Goal: Task Accomplishment & Management: Manage account settings

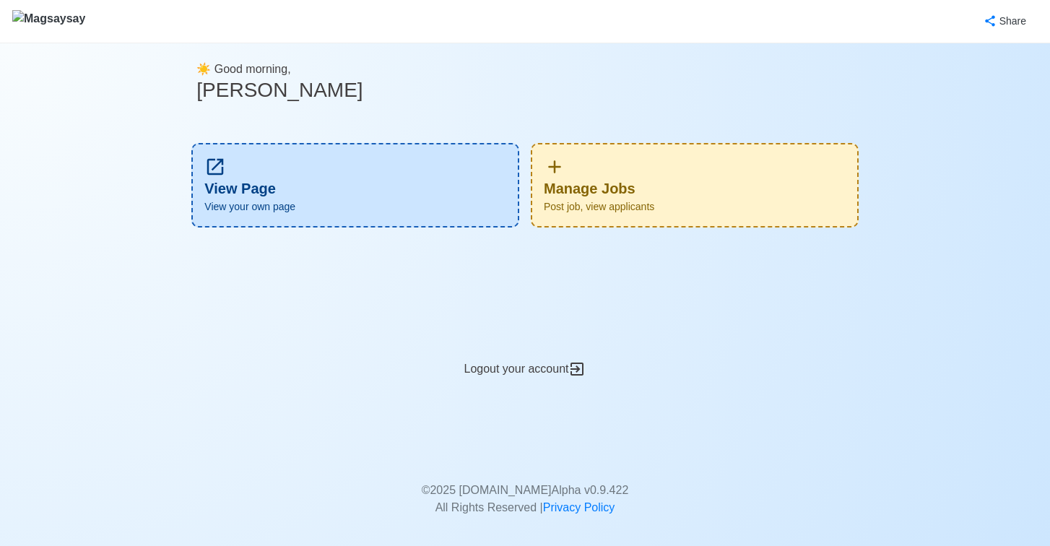
click at [633, 174] on div "Manage Jobs Post job, view applicants" at bounding box center [695, 185] width 328 height 84
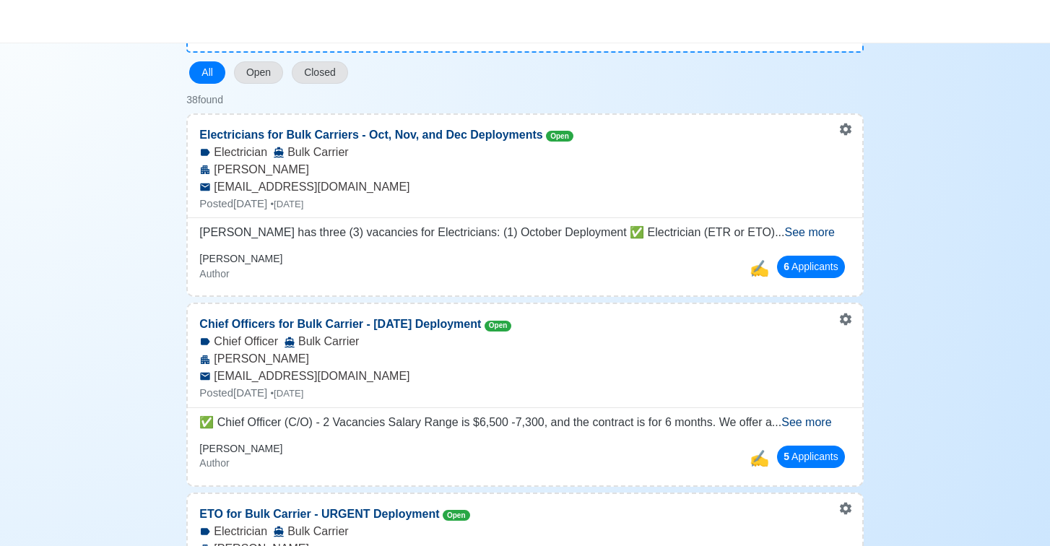
scroll to position [103, 0]
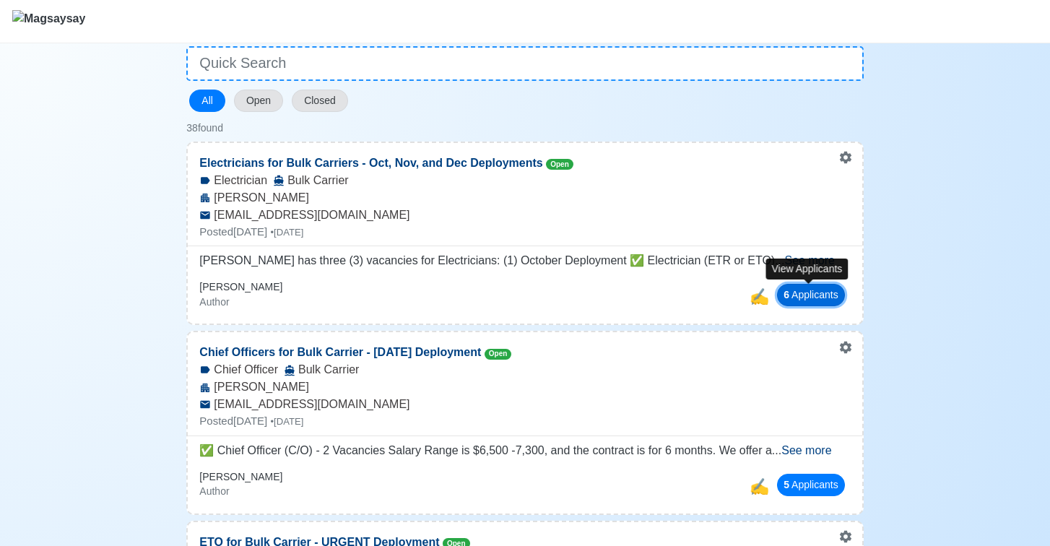
click at [796, 301] on button "6 Applicant s" at bounding box center [811, 295] width 68 height 22
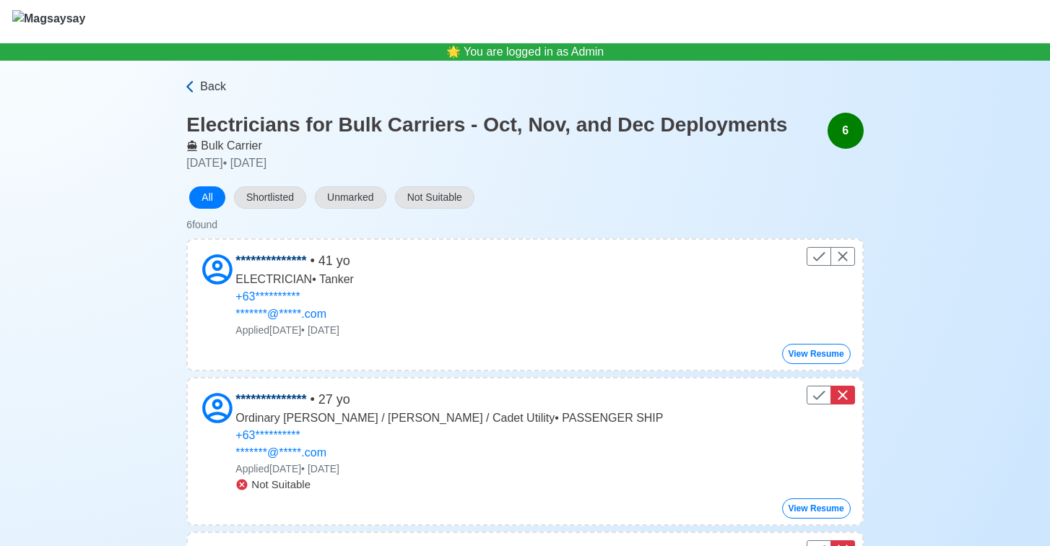
click at [198, 84] on link "Back" at bounding box center [523, 86] width 680 height 17
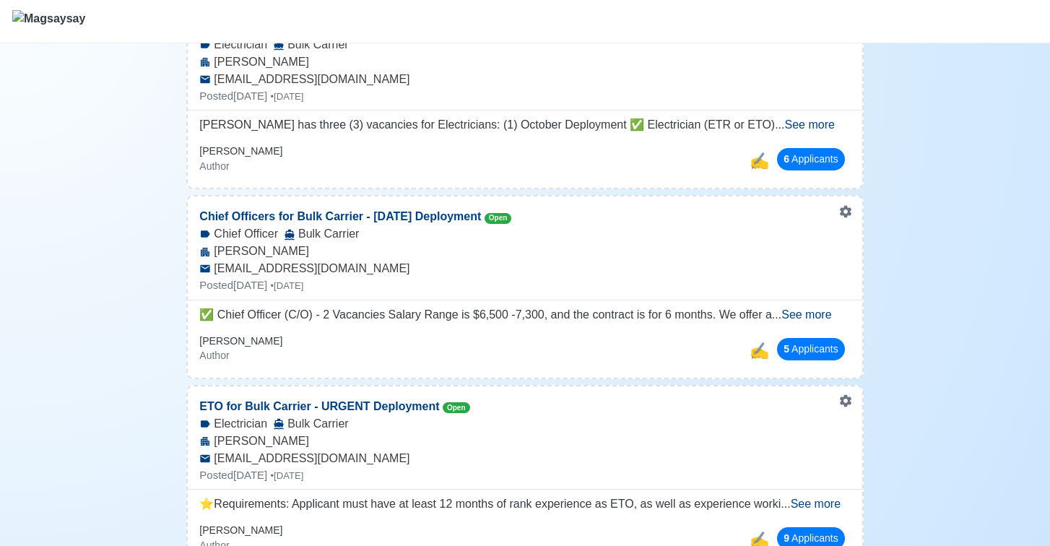
scroll to position [242, 0]
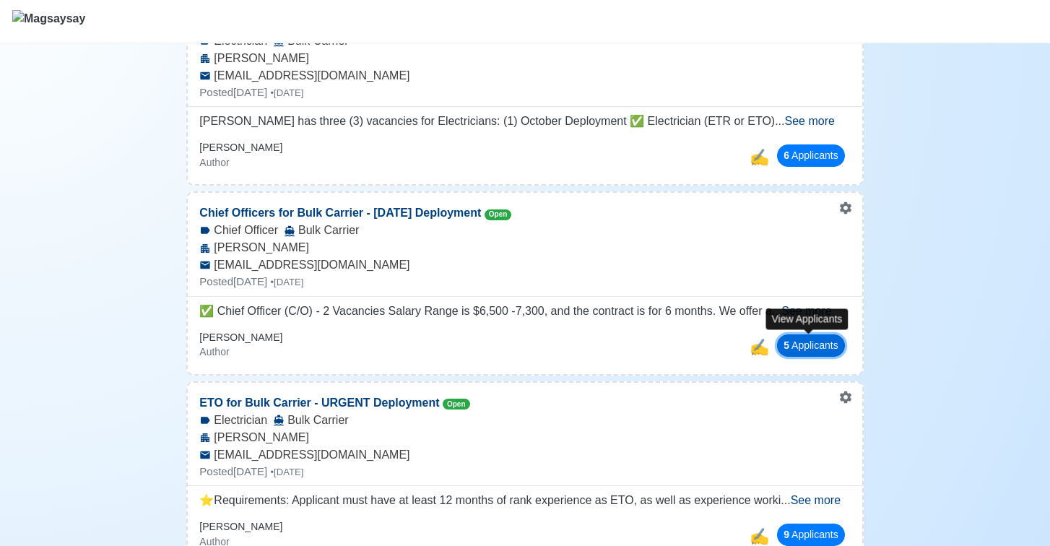
click at [800, 350] on button "5 Applicant s" at bounding box center [811, 345] width 68 height 22
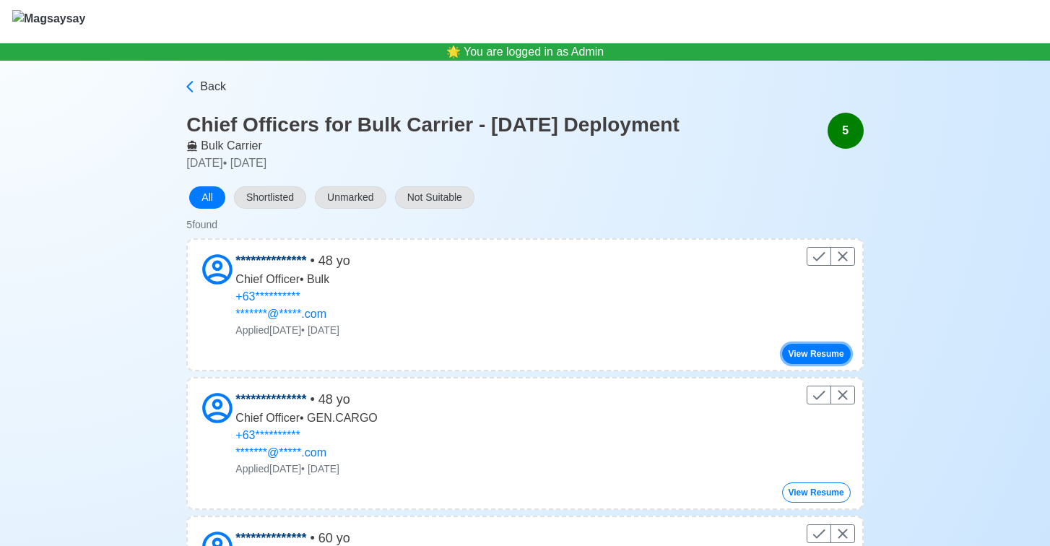
click at [831, 351] on button "View Resume" at bounding box center [816, 354] width 69 height 20
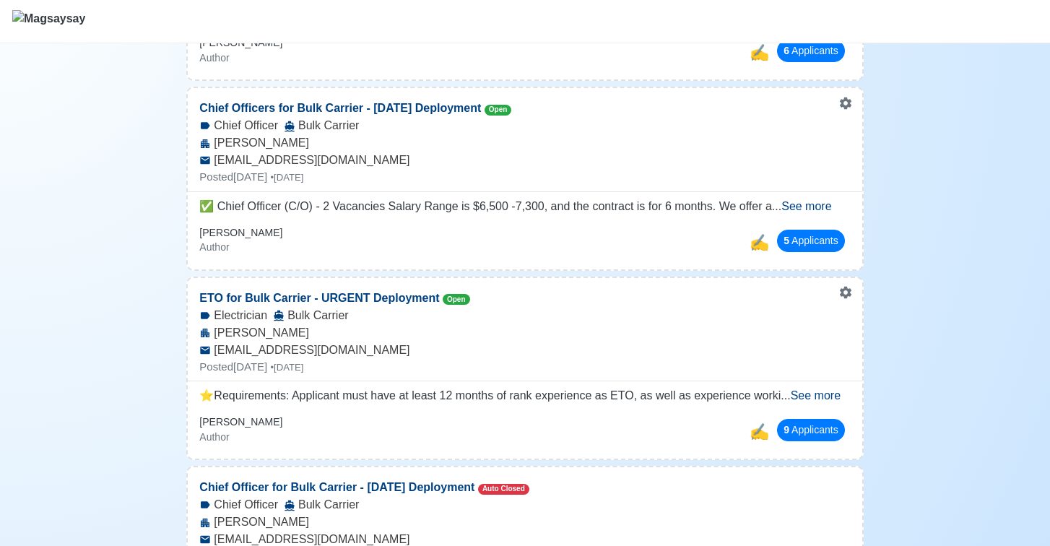
scroll to position [404, 0]
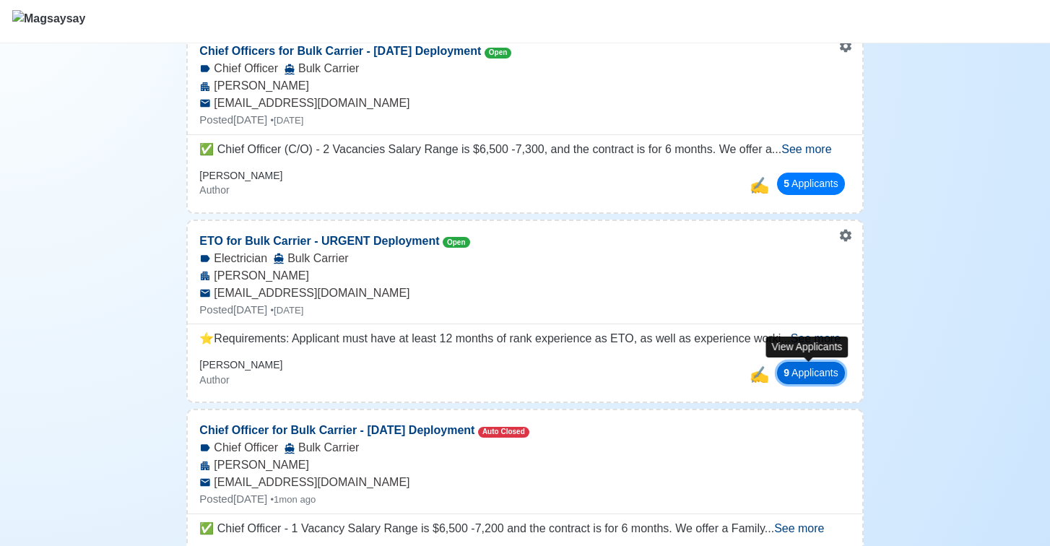
click at [822, 379] on button "9 Applicant s" at bounding box center [811, 373] width 68 height 22
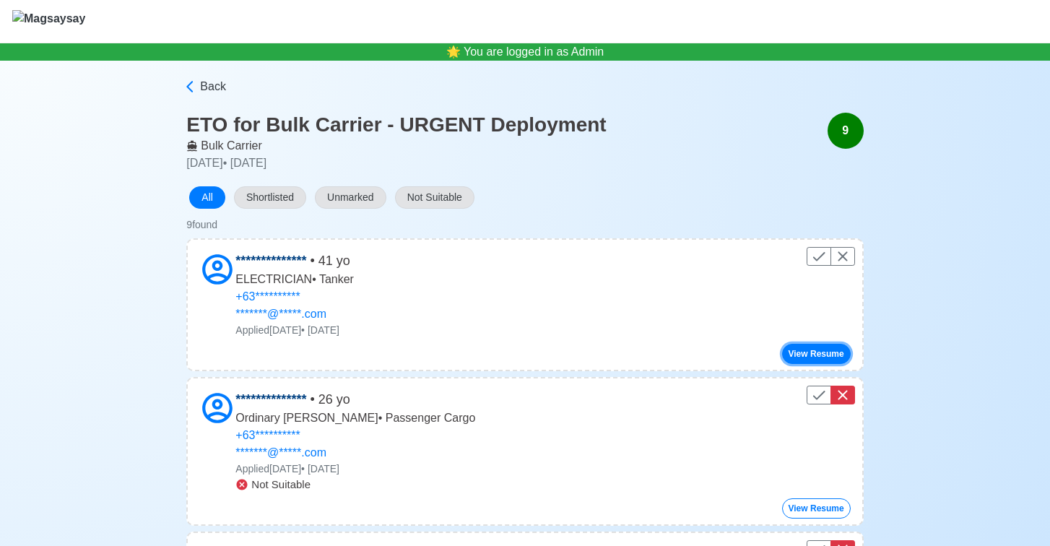
click at [837, 348] on button "View Resume" at bounding box center [816, 354] width 69 height 20
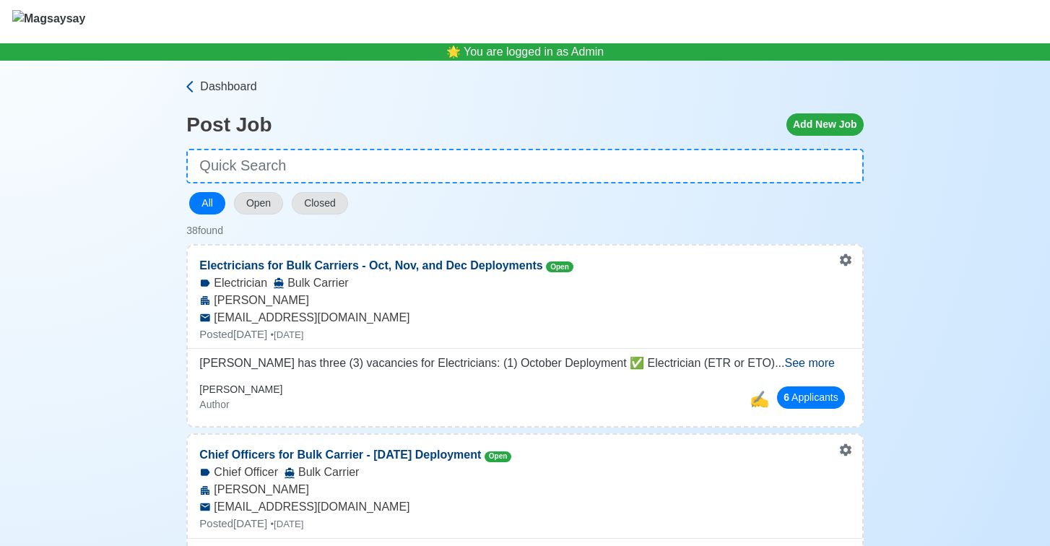
click at [228, 92] on span "Dashboard" at bounding box center [228, 86] width 56 height 17
